Goal: Transaction & Acquisition: Purchase product/service

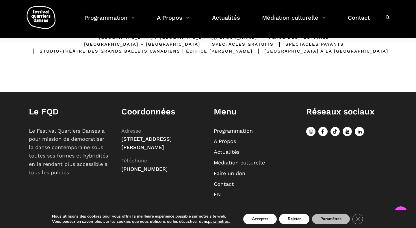
scroll to position [188, 0]
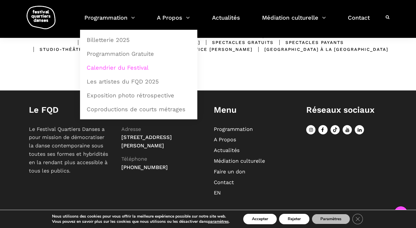
click at [112, 69] on link "Calendrier du Festival" at bounding box center [138, 67] width 111 height 13
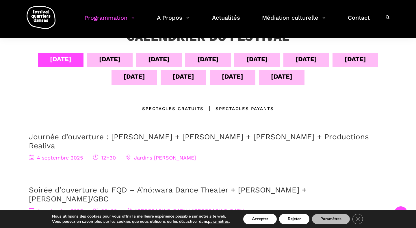
scroll to position [116, 0]
click at [99, 61] on div "05 sept" at bounding box center [109, 59] width 21 height 10
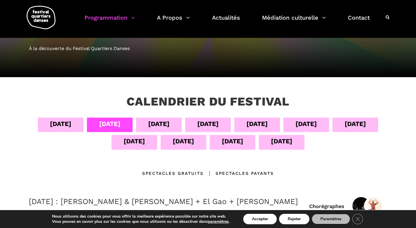
scroll to position [35, 0]
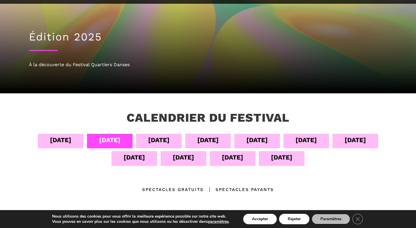
click at [253, 141] on div "[DATE]" at bounding box center [256, 140] width 21 height 10
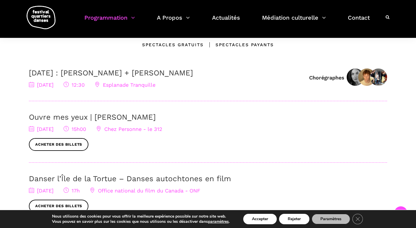
scroll to position [174, 0]
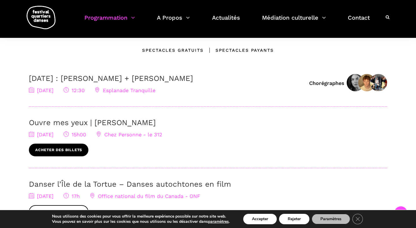
click at [51, 151] on link "Acheter des billets" at bounding box center [58, 149] width 59 height 13
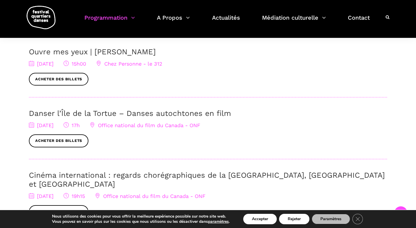
scroll to position [246, 0]
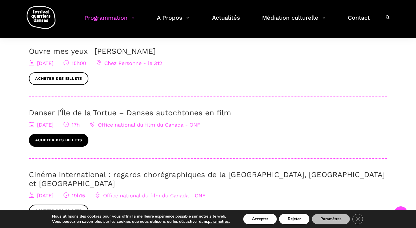
click at [63, 138] on link "Acheter des billets" at bounding box center [58, 140] width 59 height 13
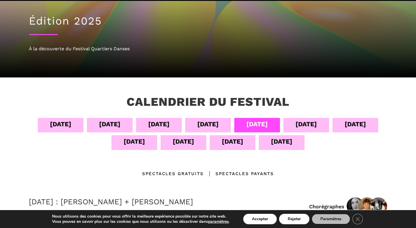
scroll to position [55, 0]
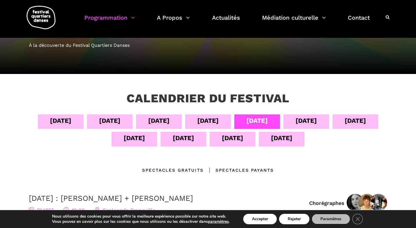
click at [314, 121] on div "[DATE]" at bounding box center [305, 120] width 21 height 10
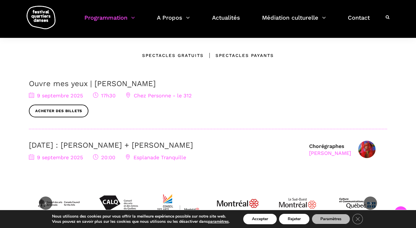
scroll to position [170, 0]
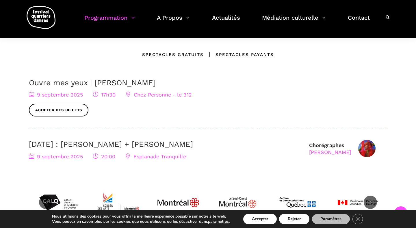
click at [92, 142] on link "[DATE] : [PERSON_NAME] + [PERSON_NAME]" at bounding box center [111, 144] width 164 height 9
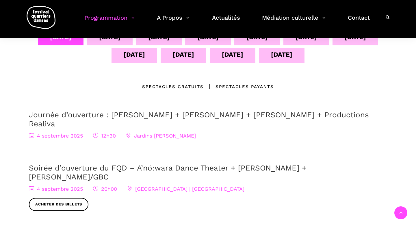
scroll to position [120, 0]
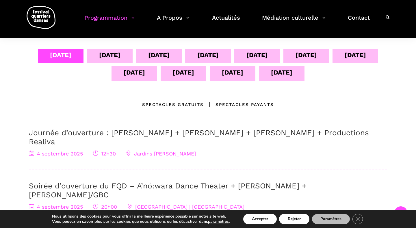
click at [358, 55] on div "[DATE]" at bounding box center [354, 55] width 21 height 10
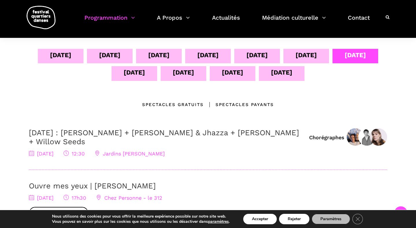
click at [313, 57] on div "09 sept" at bounding box center [305, 55] width 21 height 10
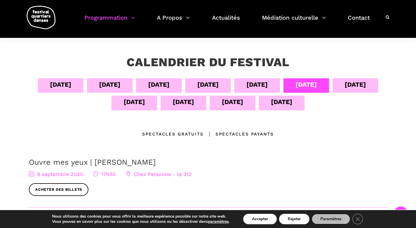
scroll to position [89, 0]
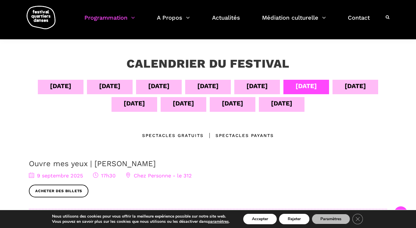
click at [358, 86] on div "[DATE]" at bounding box center [354, 86] width 21 height 10
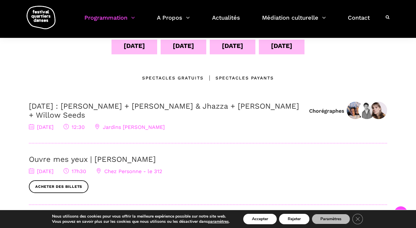
scroll to position [127, 0]
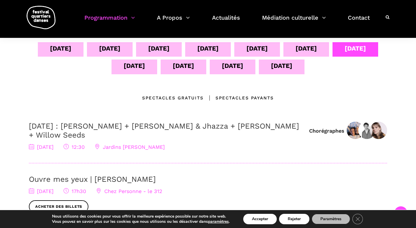
click at [270, 134] on h3 "[DATE] : [PERSON_NAME] + [PERSON_NAME] & Jhazza + [PERSON_NAME] + Willow Seeds" at bounding box center [166, 131] width 274 height 18
click at [175, 124] on link "[DATE] : [PERSON_NAME] + [PERSON_NAME] & Jhazza + [PERSON_NAME] + Willow Seeds" at bounding box center [164, 131] width 270 height 18
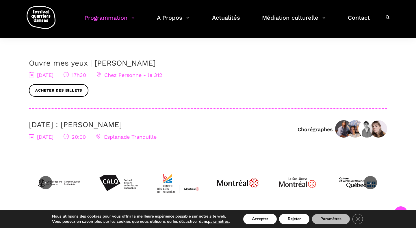
scroll to position [243, 0]
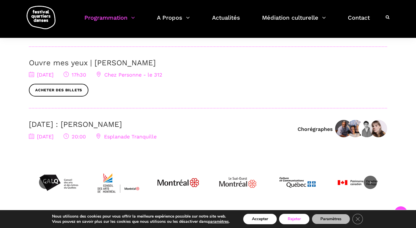
click at [298, 220] on button "Rejeter" at bounding box center [294, 219] width 30 height 10
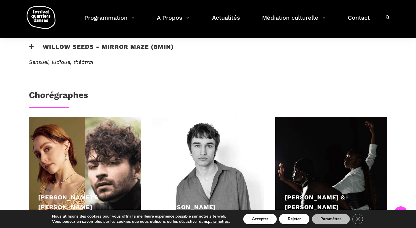
scroll to position [317, 0]
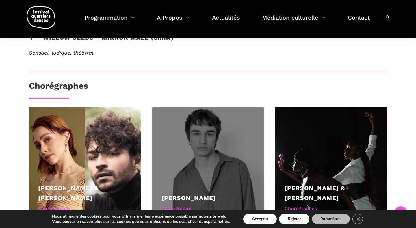
click at [194, 146] on div at bounding box center [208, 163] width 112 height 112
click at [187, 152] on div at bounding box center [208, 163] width 112 height 112
click at [198, 143] on div at bounding box center [208, 163] width 112 height 112
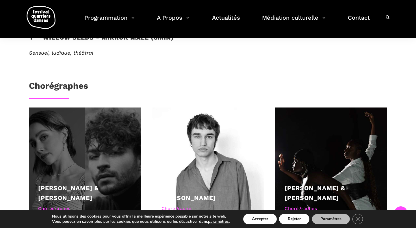
click at [77, 144] on div at bounding box center [85, 163] width 112 height 112
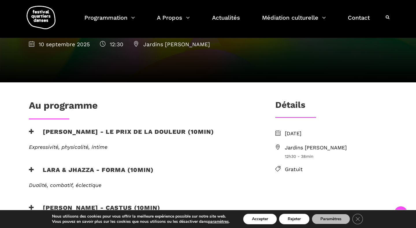
scroll to position [102, 0]
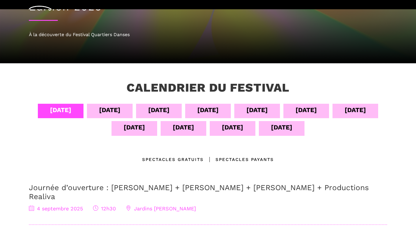
scroll to position [68, 0]
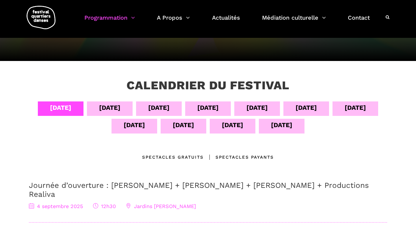
click at [357, 110] on div "[DATE]" at bounding box center [354, 107] width 21 height 10
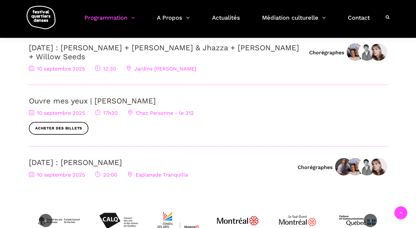
scroll to position [210, 0]
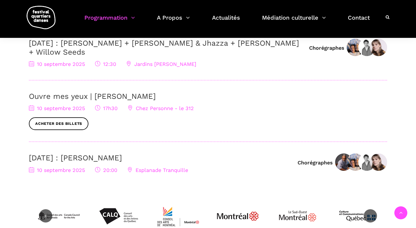
click at [136, 158] on h3 "[DATE] : [PERSON_NAME]" at bounding box center [160, 157] width 263 height 9
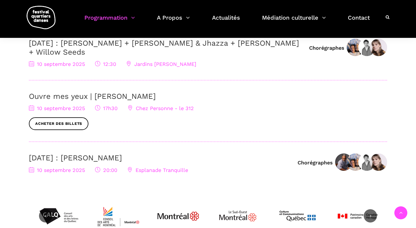
click at [112, 157] on link "[DATE] : [PERSON_NAME]" at bounding box center [75, 157] width 93 height 9
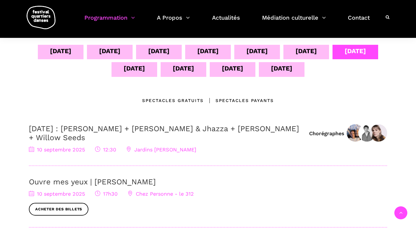
scroll to position [107, 0]
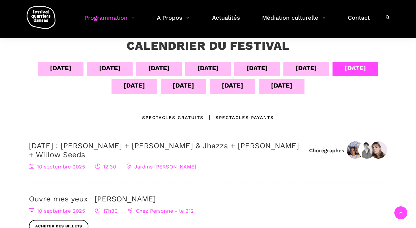
click at [140, 84] on div "[DATE]" at bounding box center [134, 85] width 21 height 10
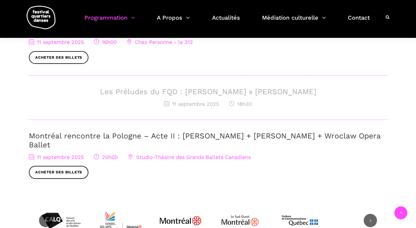
scroll to position [224, 0]
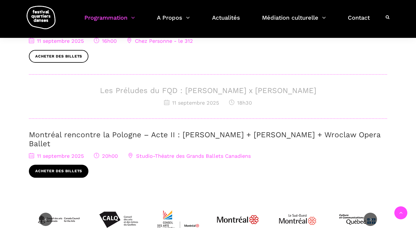
click at [72, 165] on link "Acheter des billets" at bounding box center [58, 171] width 59 height 13
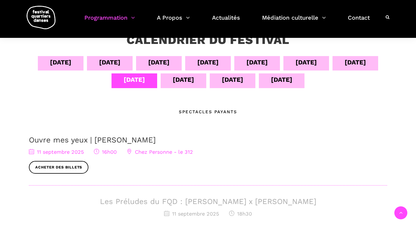
scroll to position [107, 0]
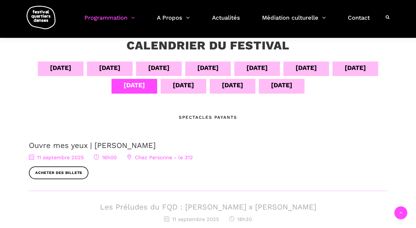
click at [186, 83] on div "[DATE]" at bounding box center [183, 85] width 21 height 10
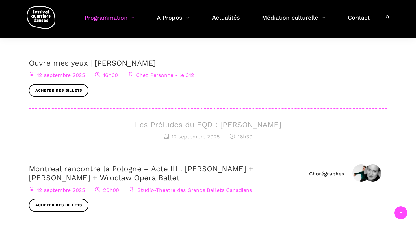
scroll to position [234, 0]
click at [229, 134] on div "[DATE] 18h30" at bounding box center [208, 136] width 358 height 8
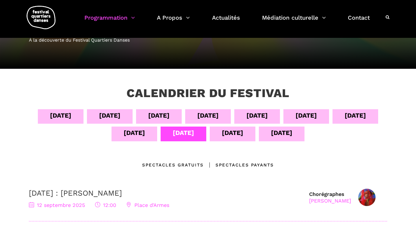
scroll to position [59, 0]
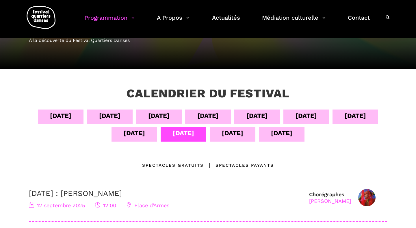
click at [227, 136] on div "13 sept" at bounding box center [232, 133] width 21 height 10
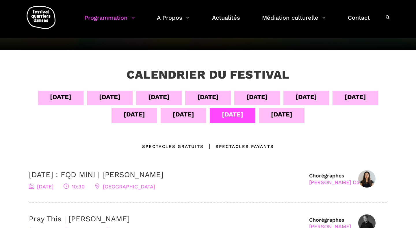
scroll to position [74, 0]
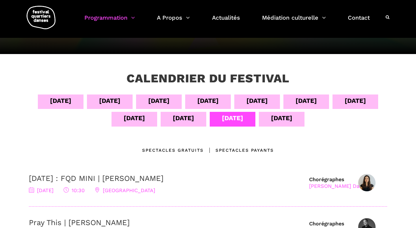
click at [272, 117] on div "14 sept" at bounding box center [281, 118] width 21 height 10
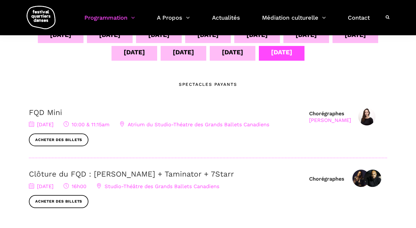
scroll to position [0, 0]
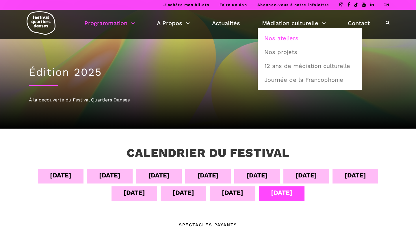
click at [277, 39] on link "Nos ateliers" at bounding box center [310, 37] width 98 height 13
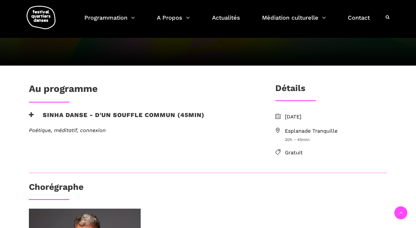
scroll to position [89, 0]
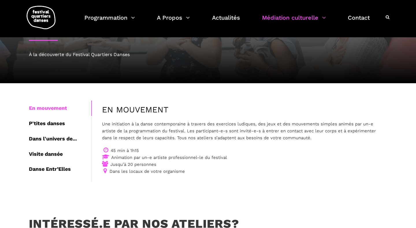
scroll to position [51, 0]
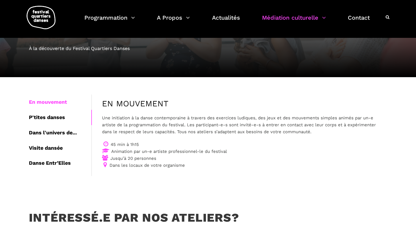
click at [59, 117] on div "P'tites danses" at bounding box center [60, 117] width 62 height 15
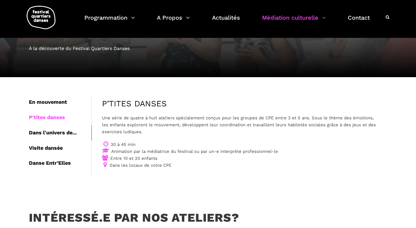
click at [55, 132] on div "Dans l'univers de..." at bounding box center [60, 132] width 62 height 15
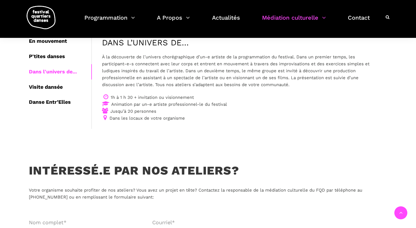
scroll to position [115, 0]
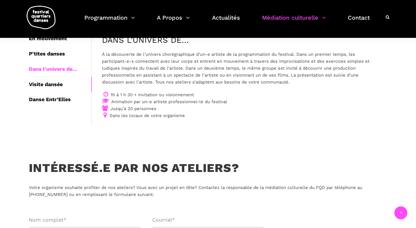
click at [58, 86] on div "Visite dansée" at bounding box center [60, 84] width 62 height 15
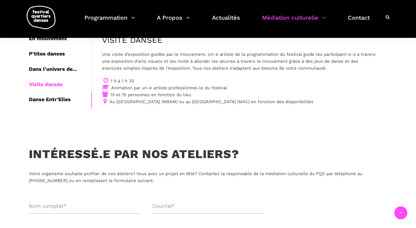
click at [54, 97] on div "Danse Entr’Elles" at bounding box center [60, 99] width 62 height 15
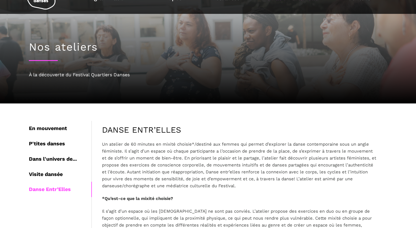
scroll to position [0, 0]
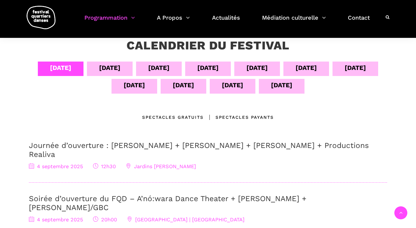
scroll to position [106, 0]
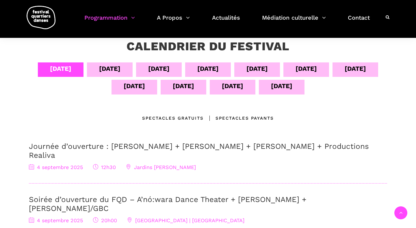
click at [307, 71] on div "[DATE]" at bounding box center [305, 68] width 21 height 10
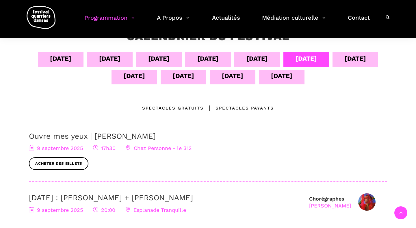
scroll to position [102, 0]
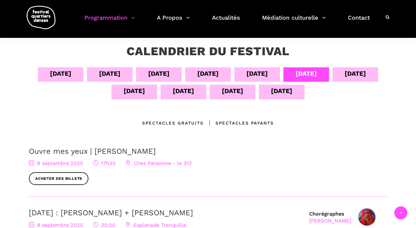
click at [273, 72] on div "[DATE]" at bounding box center [257, 74] width 46 height 14
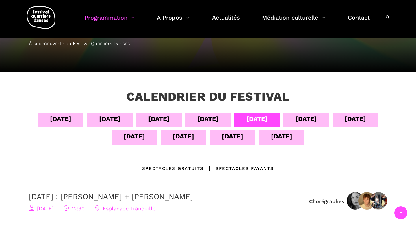
scroll to position [0, 0]
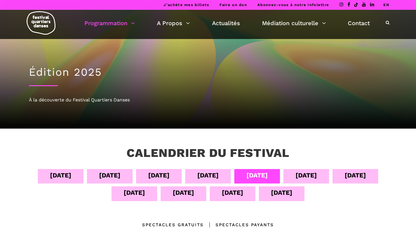
click at [358, 175] on div "[DATE]" at bounding box center [354, 175] width 21 height 10
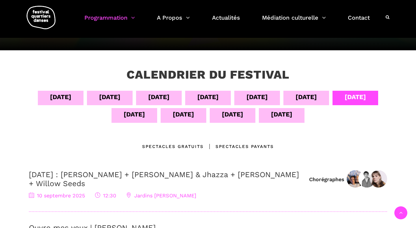
scroll to position [20, 0]
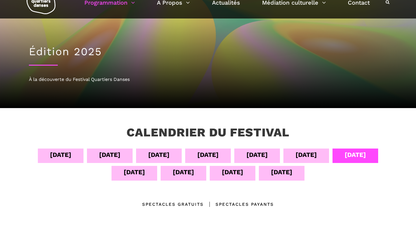
click at [145, 169] on div "[DATE]" at bounding box center [134, 173] width 46 height 14
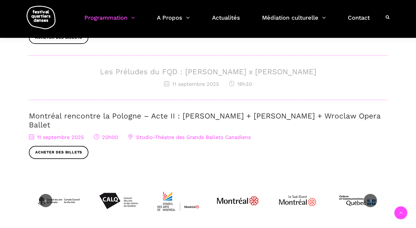
scroll to position [244, 0]
